Goal: Transaction & Acquisition: Obtain resource

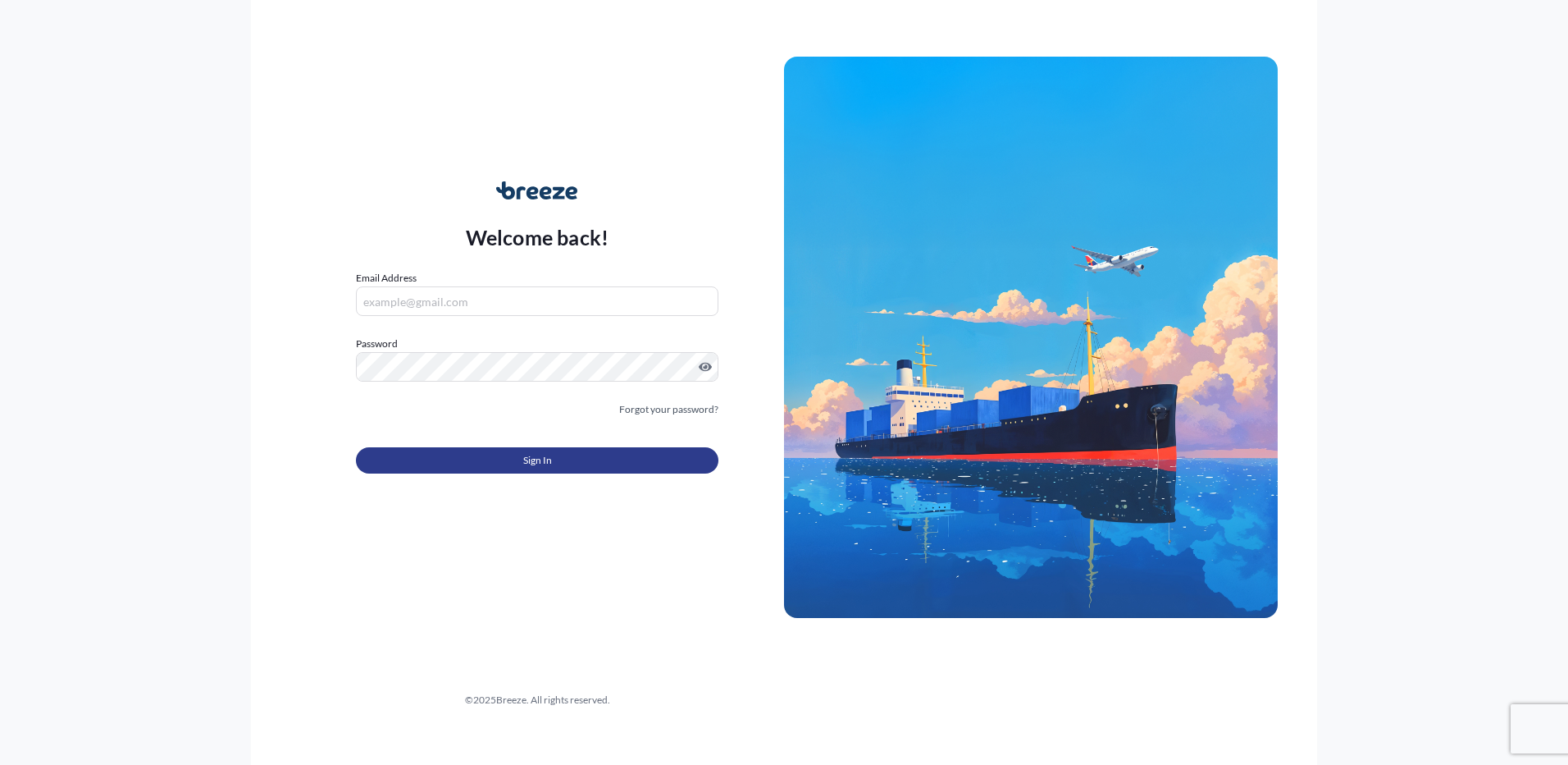
type input "[EMAIL_ADDRESS][DOMAIN_NAME]"
click at [523, 464] on span "Sign In" at bounding box center [537, 460] width 29 height 16
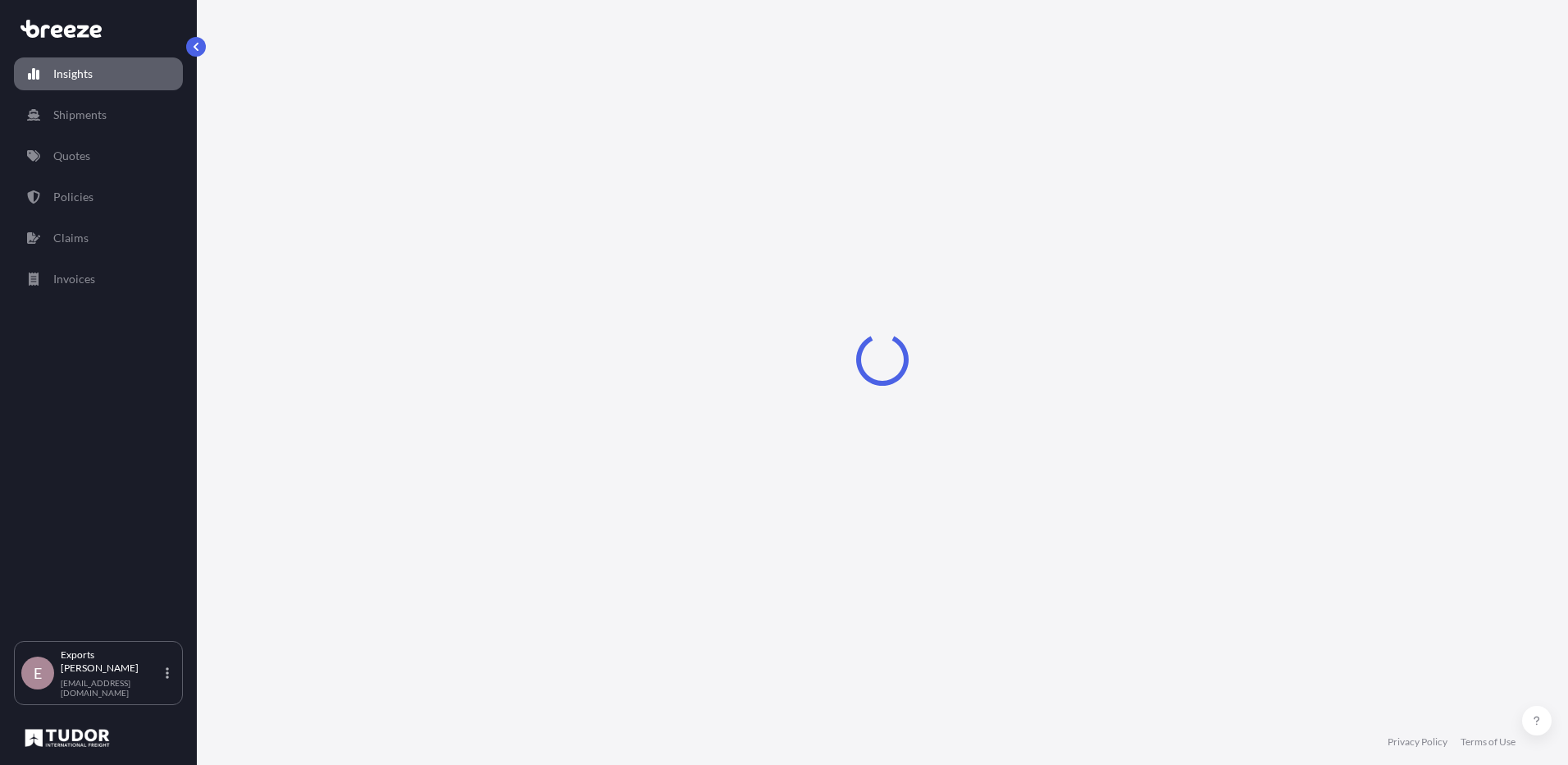
select select "2025"
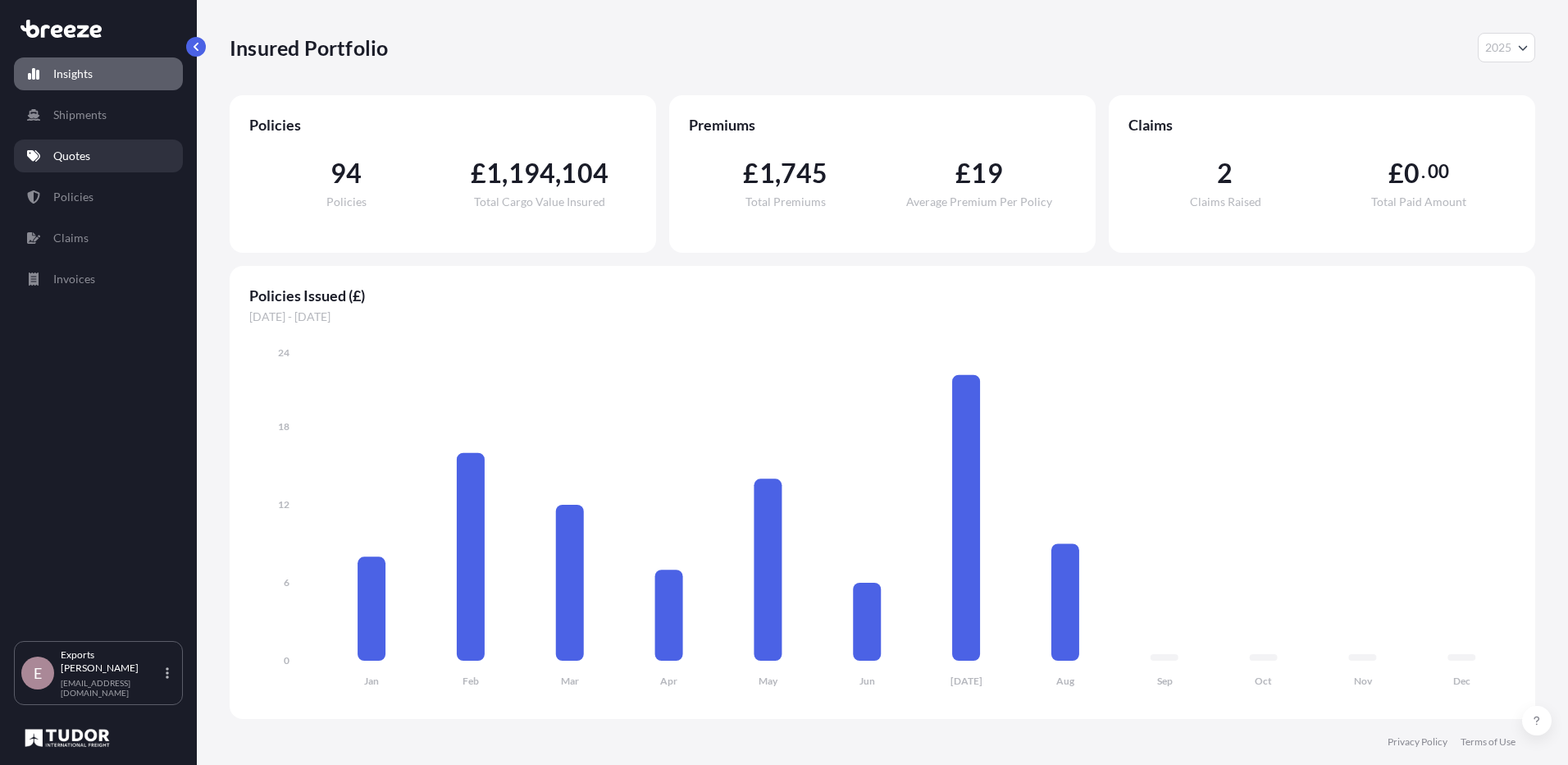
click at [79, 151] on p "Quotes" at bounding box center [72, 156] width 37 height 16
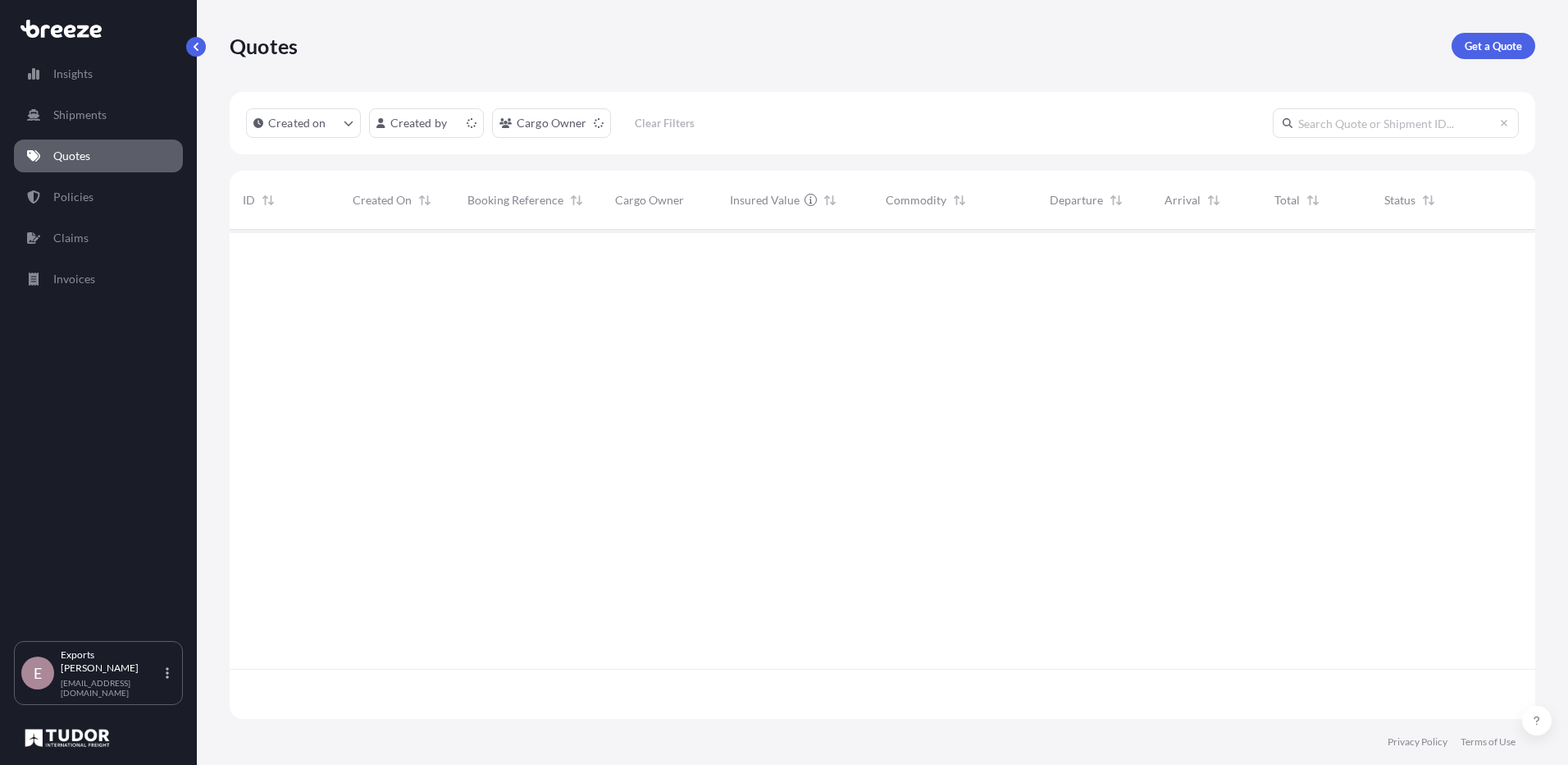
scroll to position [486, 1294]
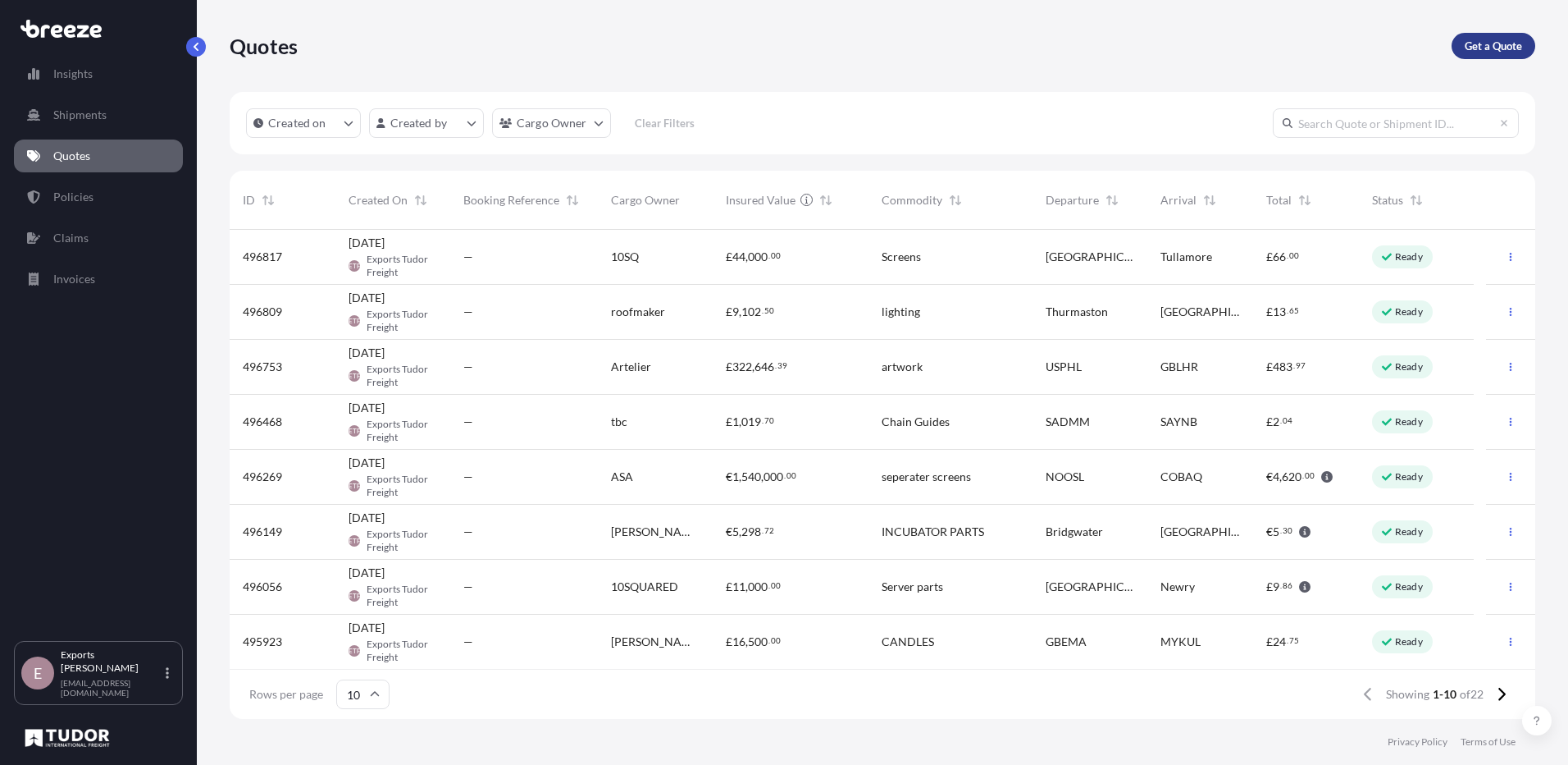
click at [1487, 39] on p "Get a Quote" at bounding box center [1494, 46] width 57 height 16
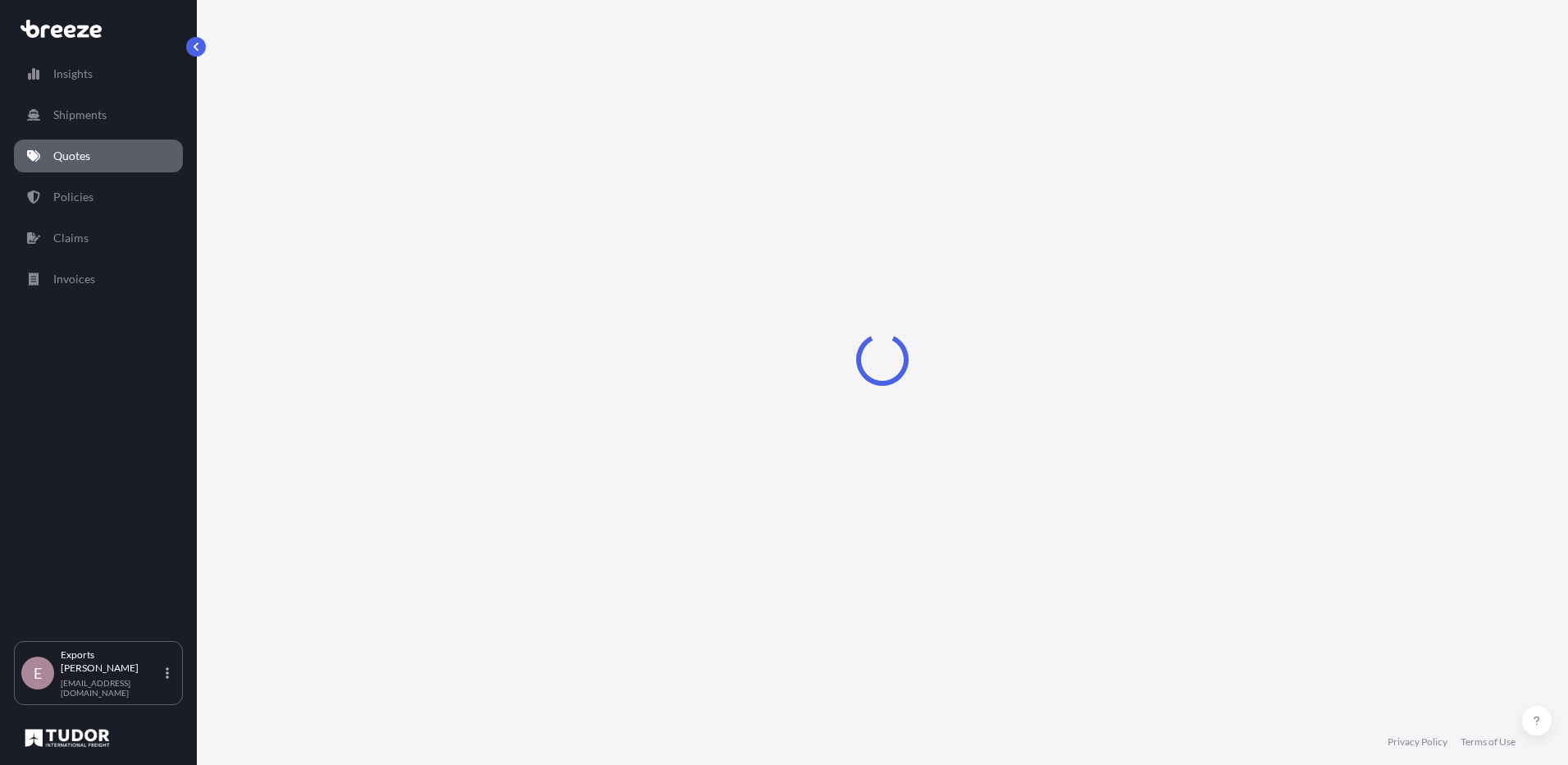
select select "Sea"
select select "1"
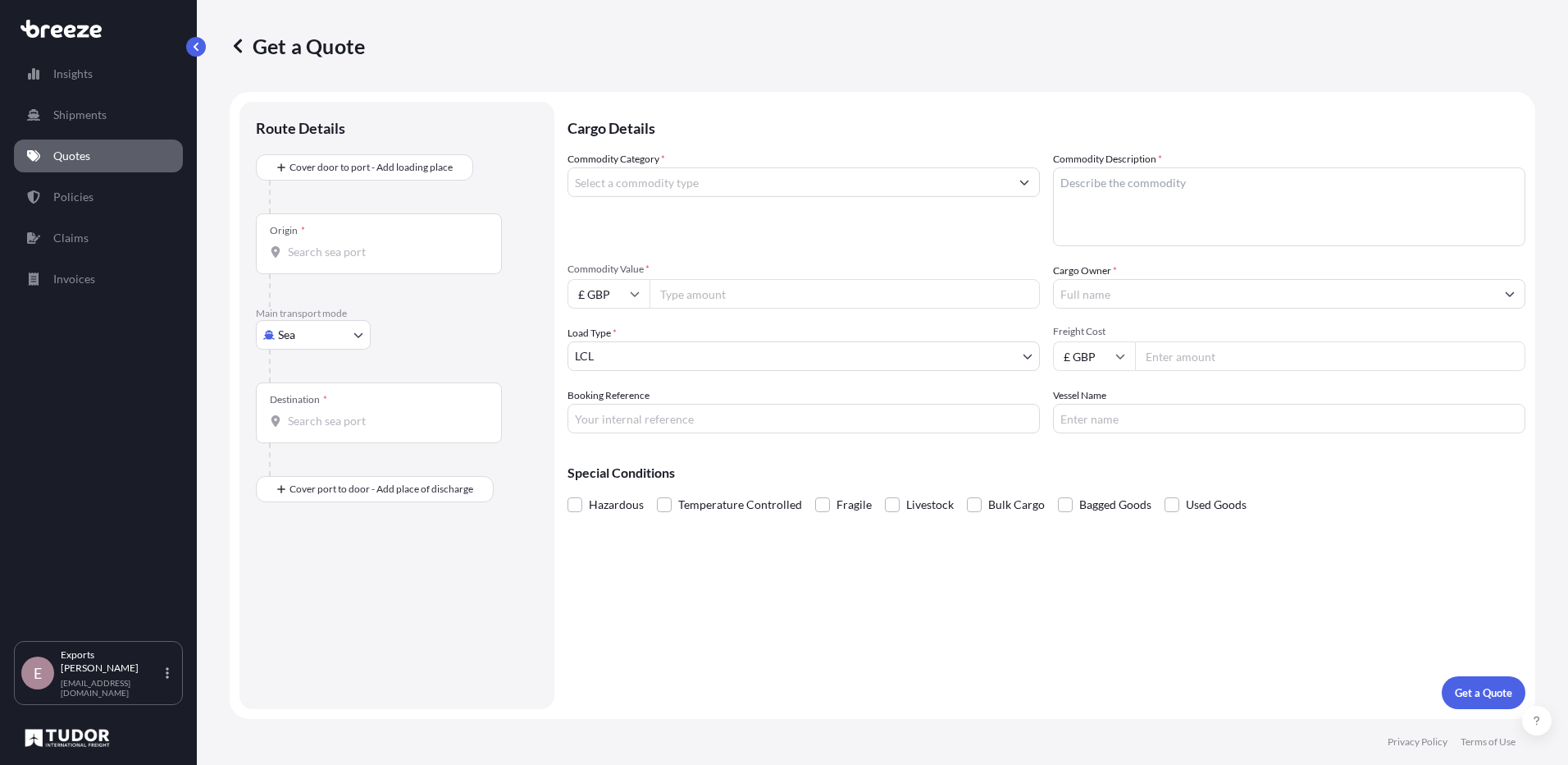
click at [341, 350] on div at bounding box center [403, 366] width 269 height 33
click at [341, 340] on body "Insights Shipments Quotes Policies Claims Invoices E Exports Tudor Freight [EMA…" at bounding box center [784, 382] width 1568 height 765
click at [316, 432] on div "Road" at bounding box center [313, 437] width 101 height 29
select select "Road"
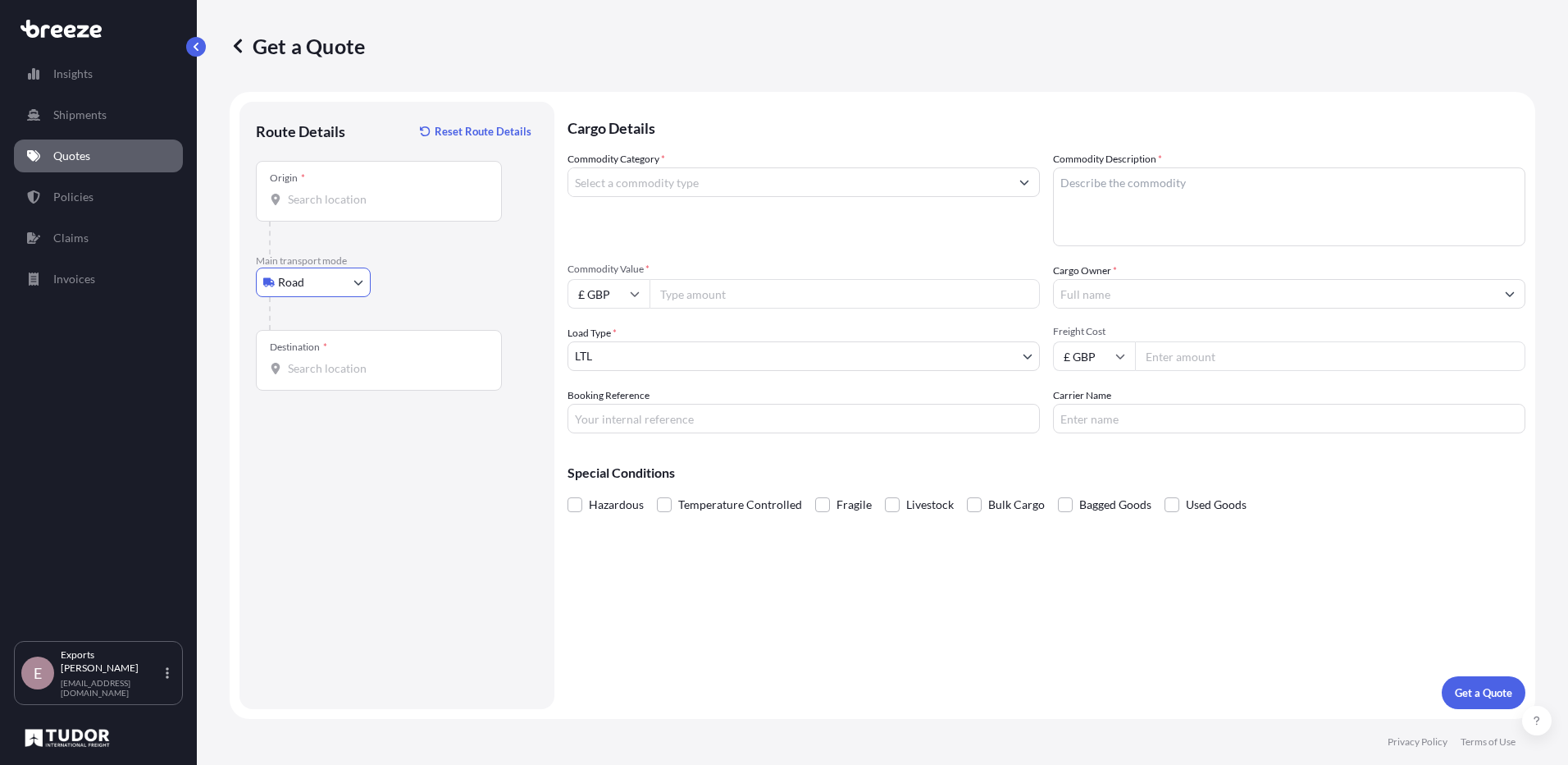
click at [349, 206] on input "Origin *" at bounding box center [384, 199] width 194 height 16
click at [354, 198] on input "Origin * Please select an origin" at bounding box center [384, 199] width 194 height 16
paste input "[STREET_ADDRESS]"
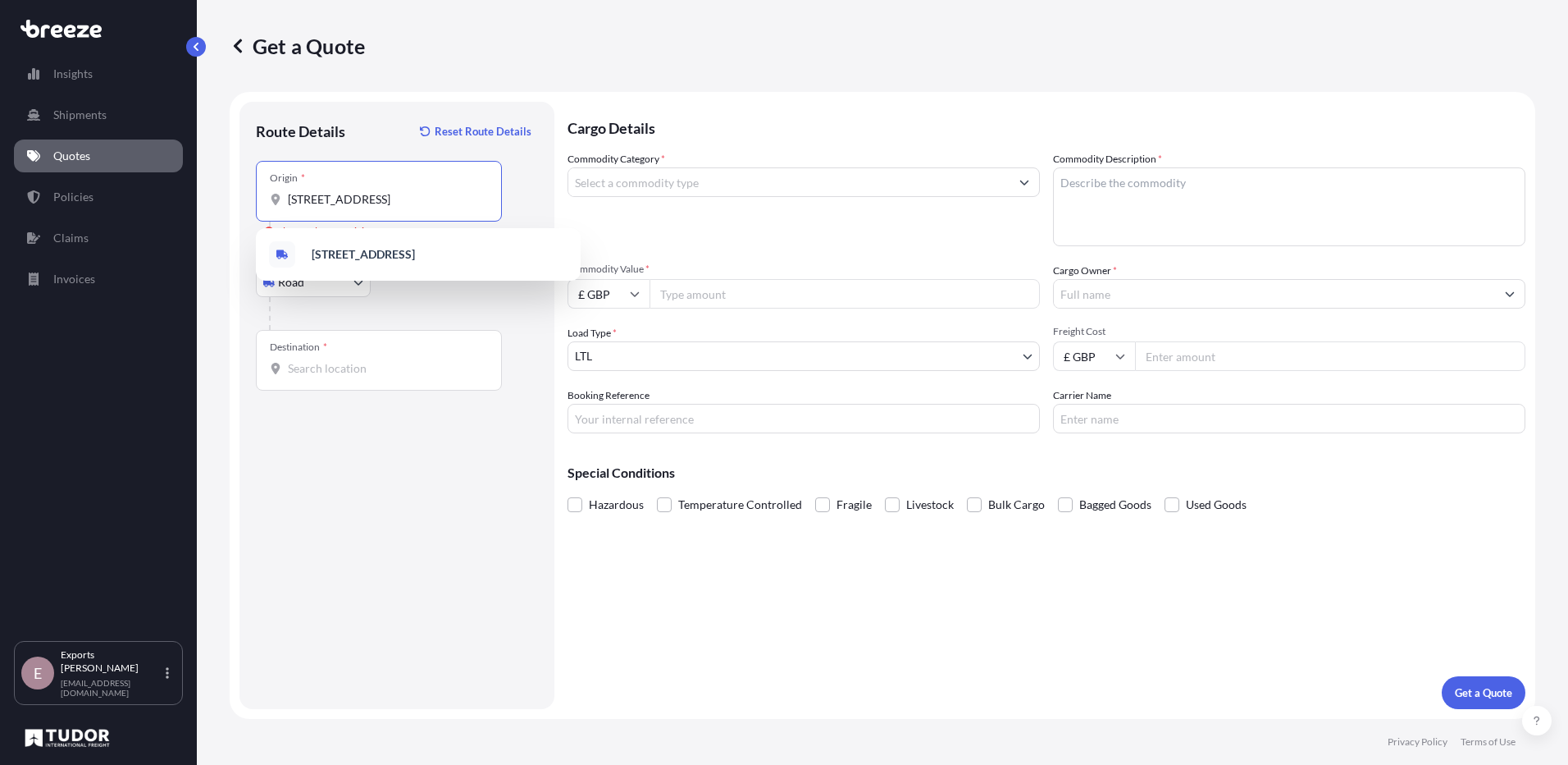
click at [422, 273] on div "[STREET_ADDRESS]" at bounding box center [418, 254] width 325 height 53
type input "[STREET_ADDRESS]"
click at [428, 260] on p "Main transport mode" at bounding box center [397, 261] width 282 height 13
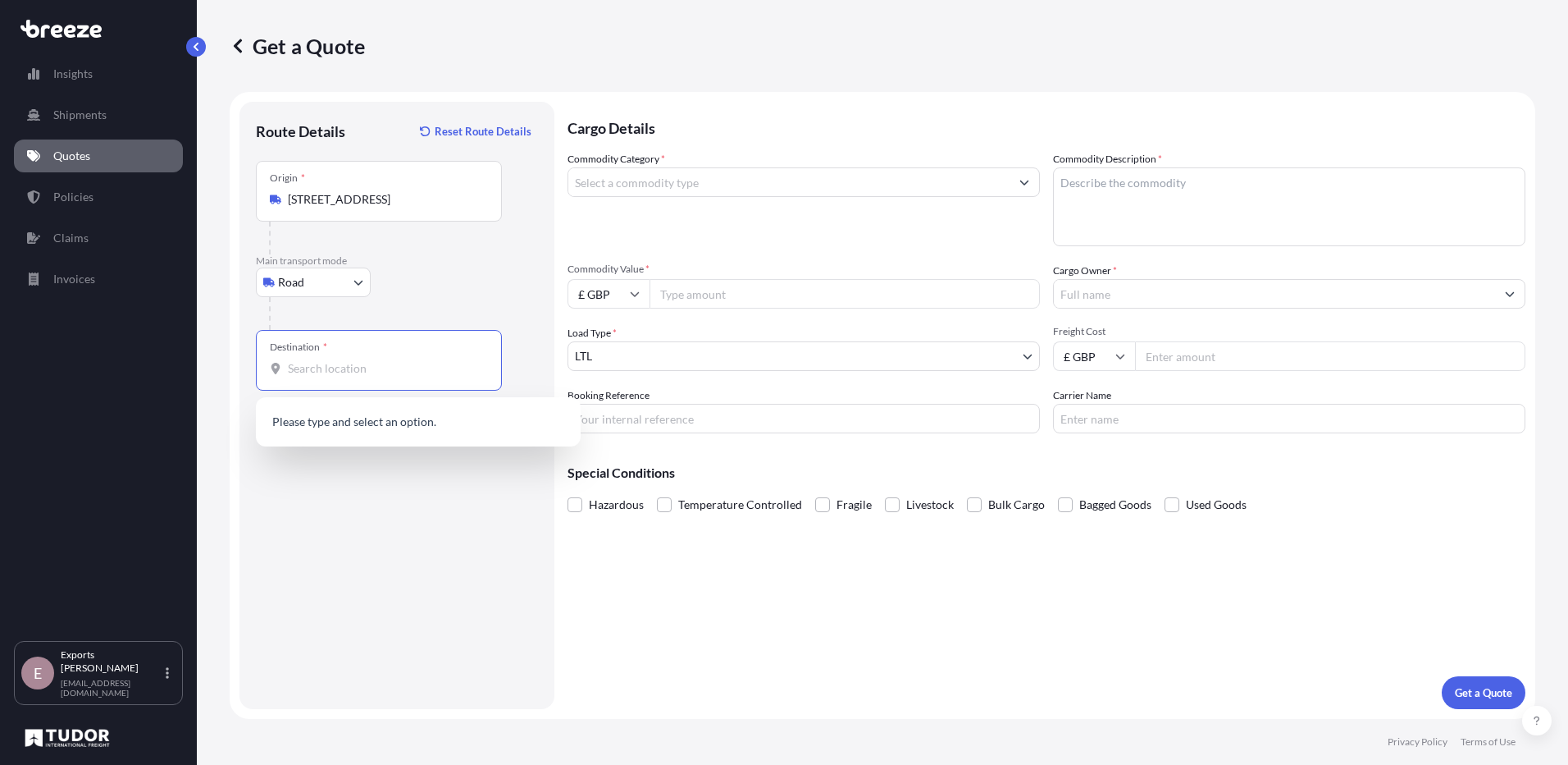
click at [352, 369] on input "Destination *" at bounding box center [384, 368] width 194 height 16
drag, startPoint x: 299, startPoint y: 362, endPoint x: 298, endPoint y: 372, distance: 10.0
click at [298, 372] on input "Destination * Please select a destination" at bounding box center [384, 368] width 194 height 16
paste input "Sheffield S3 8AS,"
click at [371, 437] on div "Neepsend, Sheffield S3 8AS, [GEOGRAPHIC_DATA]" at bounding box center [418, 423] width 312 height 39
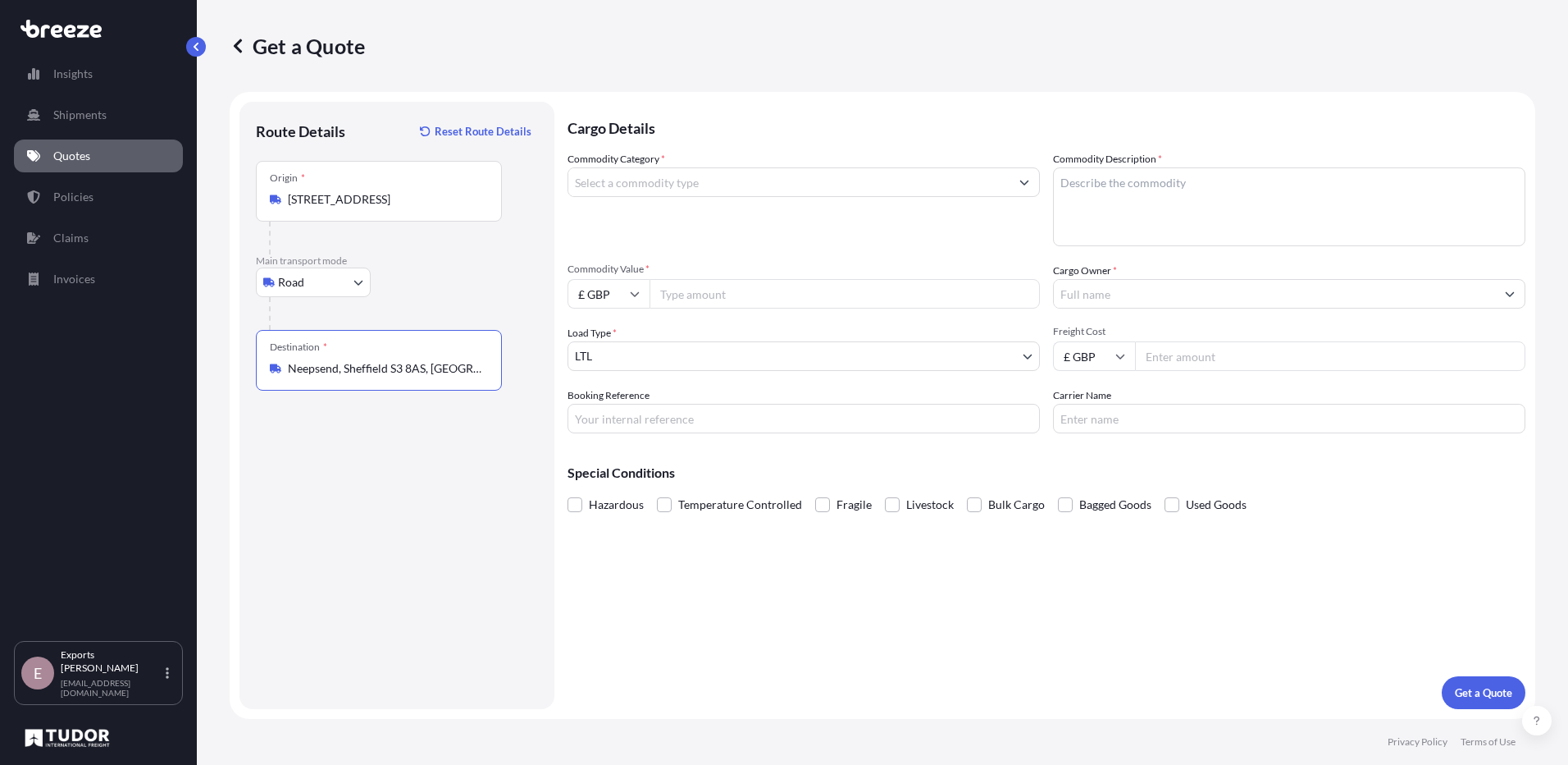
type input "Neepsend, Sheffield S3 8AS, [GEOGRAPHIC_DATA]"
